Goal: Find specific page/section: Find specific page/section

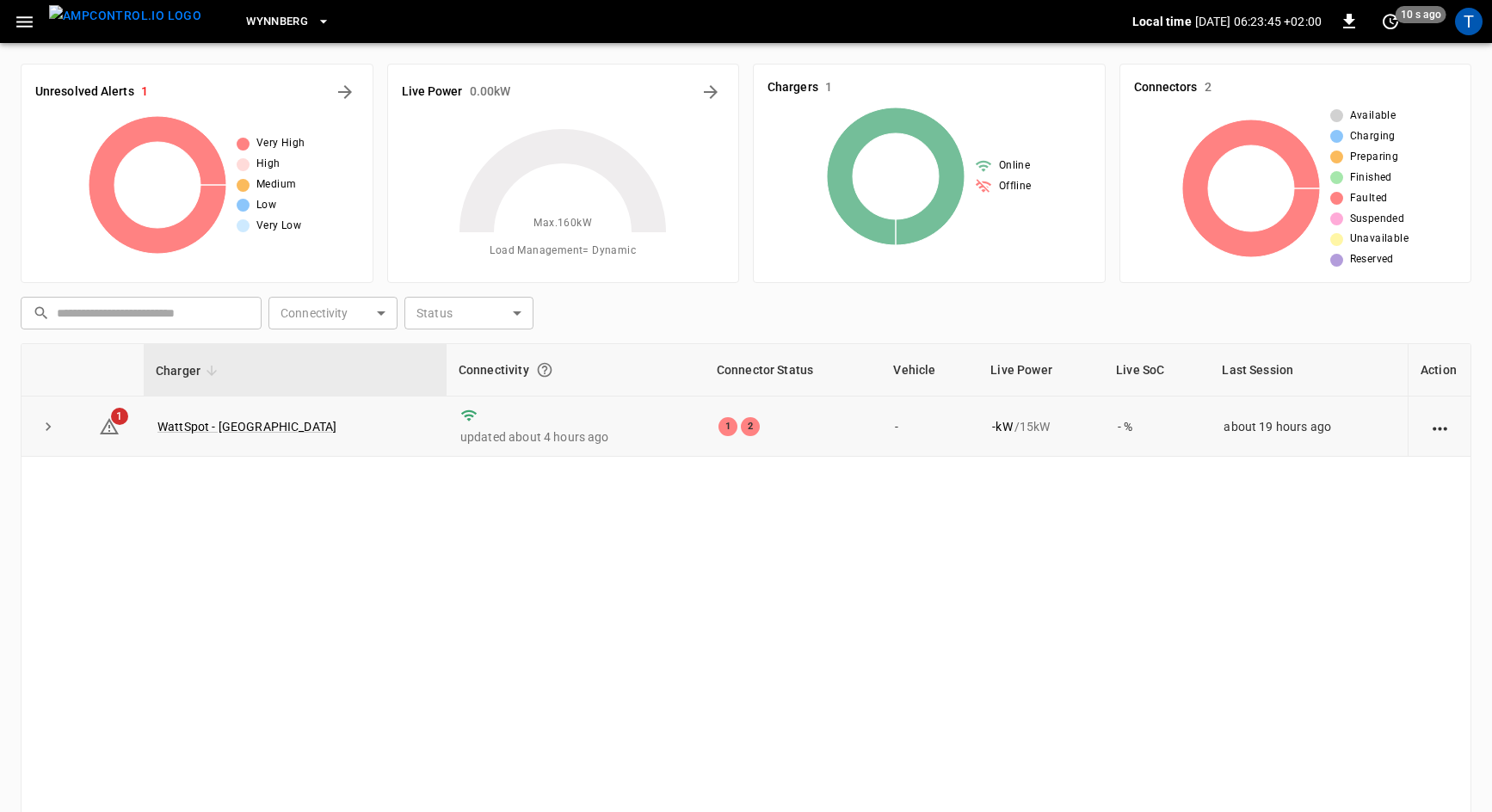
click at [61, 432] on td at bounding box center [48, 426] width 54 height 60
click at [43, 431] on icon "expand row" at bounding box center [48, 426] width 18 height 18
